Goal: Task Accomplishment & Management: Manage account settings

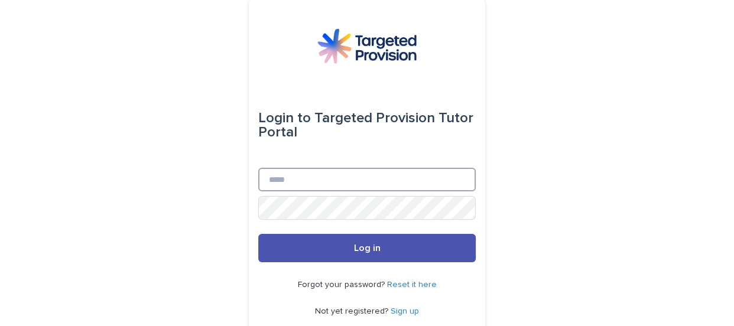
click at [329, 183] on input "Email" at bounding box center [367, 180] width 218 height 24
type input "*"
type input "**********"
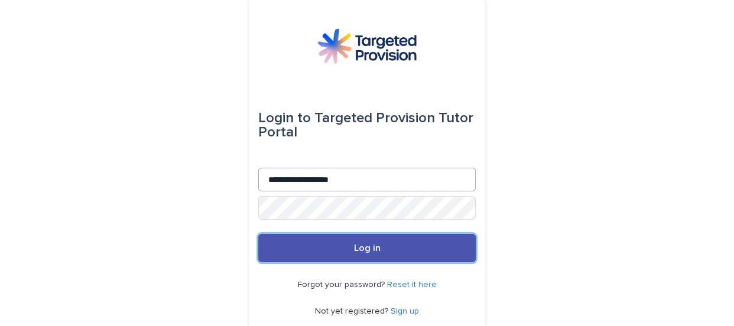
click at [258, 234] on button "Log in" at bounding box center [367, 248] width 218 height 28
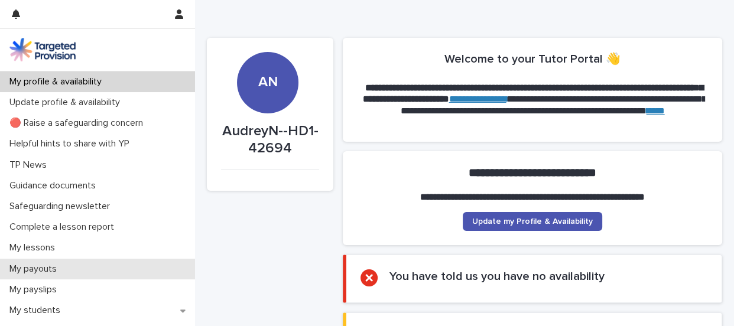
scroll to position [43, 0]
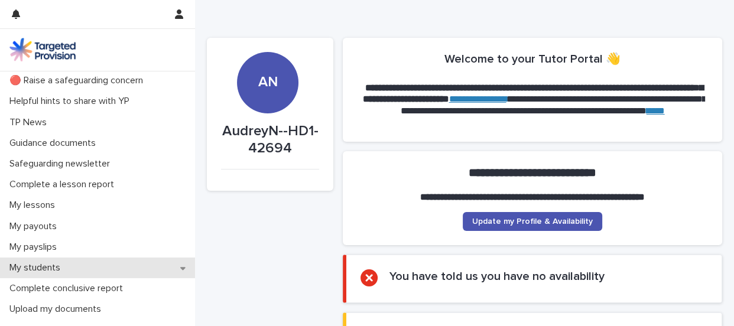
click at [51, 269] on p "My students" at bounding box center [37, 268] width 65 height 11
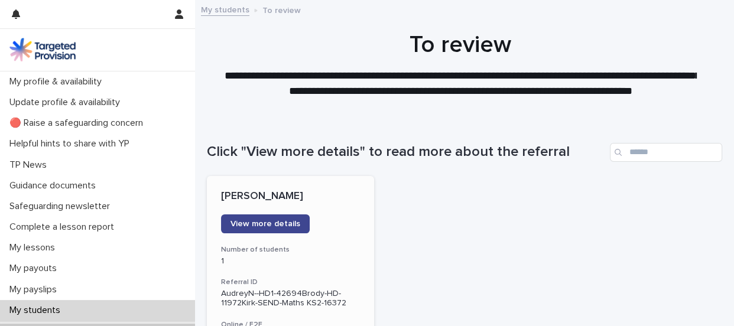
click at [283, 225] on span "View more details" at bounding box center [266, 224] width 70 height 8
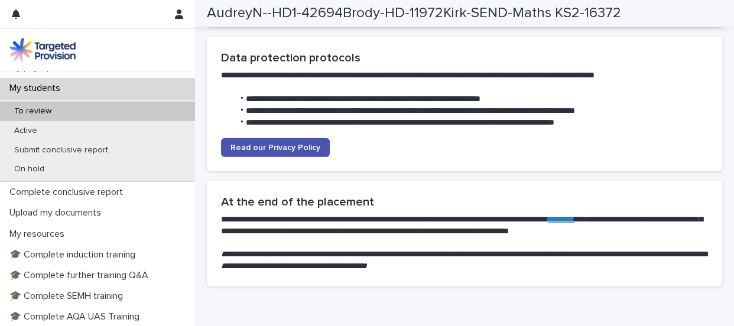
scroll to position [3187, 0]
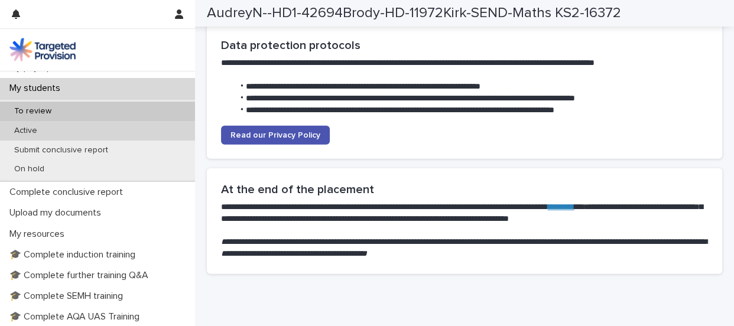
click at [25, 128] on p "Active" at bounding box center [26, 131] width 42 height 10
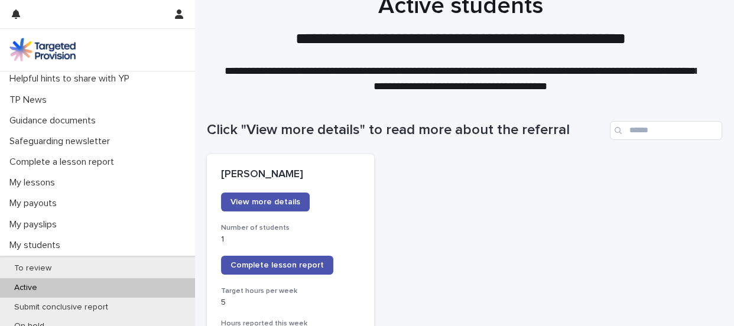
scroll to position [80, 0]
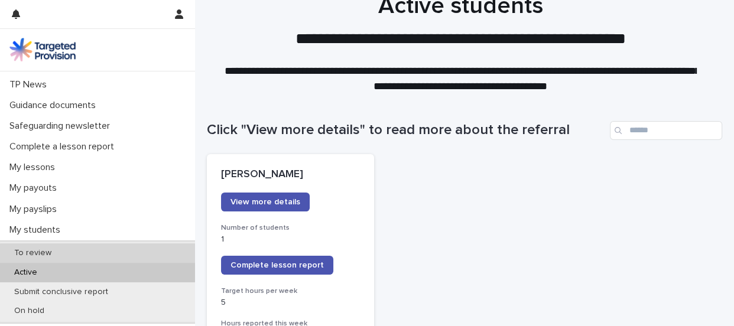
click at [37, 253] on p "To review" at bounding box center [33, 253] width 56 height 10
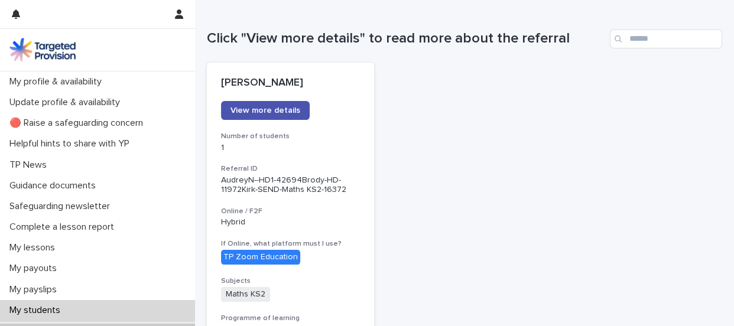
scroll to position [112, 0]
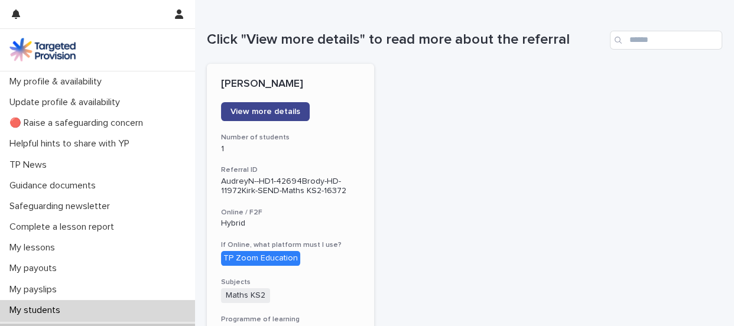
click at [283, 111] on span "View more details" at bounding box center [266, 112] width 70 height 8
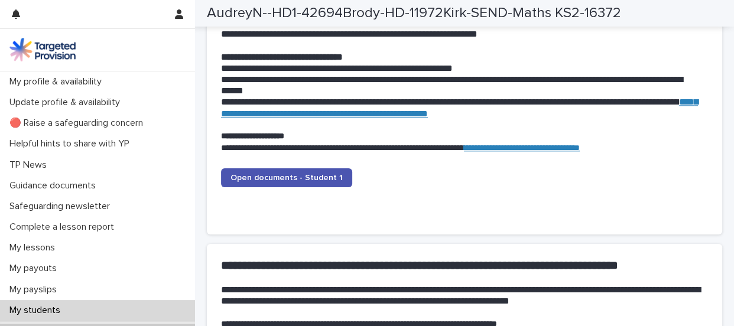
scroll to position [1226, 0]
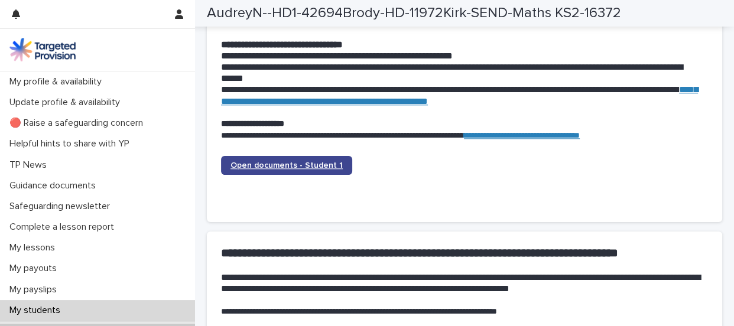
click at [311, 161] on span "Open documents - Student 1" at bounding box center [287, 165] width 112 height 8
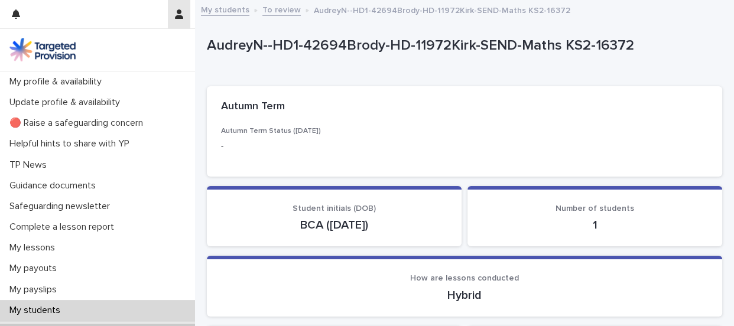
click at [176, 14] on icon "button" at bounding box center [179, 13] width 8 height 9
click at [124, 50] on p "Log Out" at bounding box center [145, 50] width 75 height 20
